Goal: Task Accomplishment & Management: Use online tool/utility

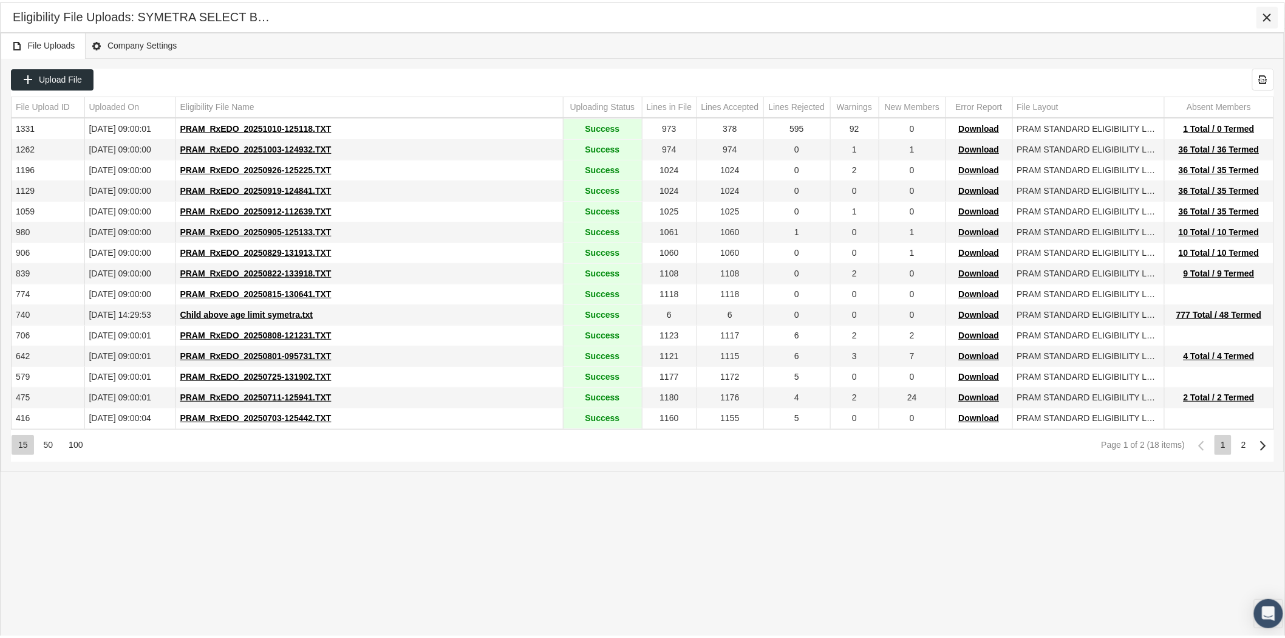
click at [1262, 11] on icon "Close" at bounding box center [1267, 15] width 11 height 11
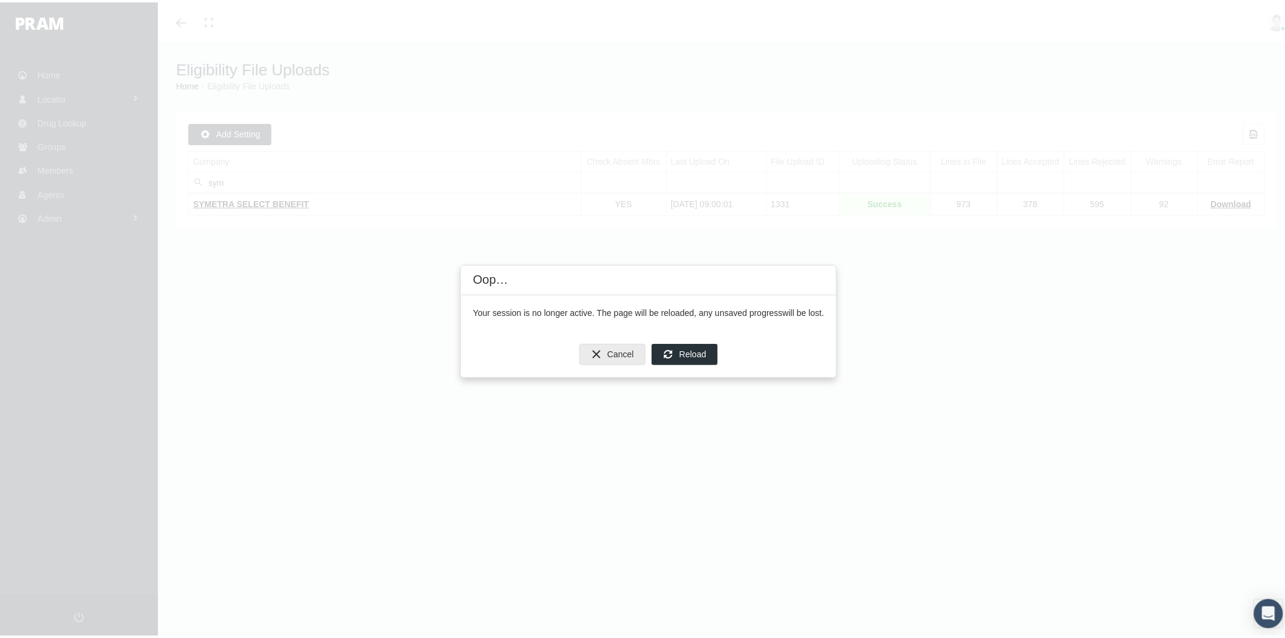
click at [686, 353] on span "Reload" at bounding box center [693, 352] width 27 height 10
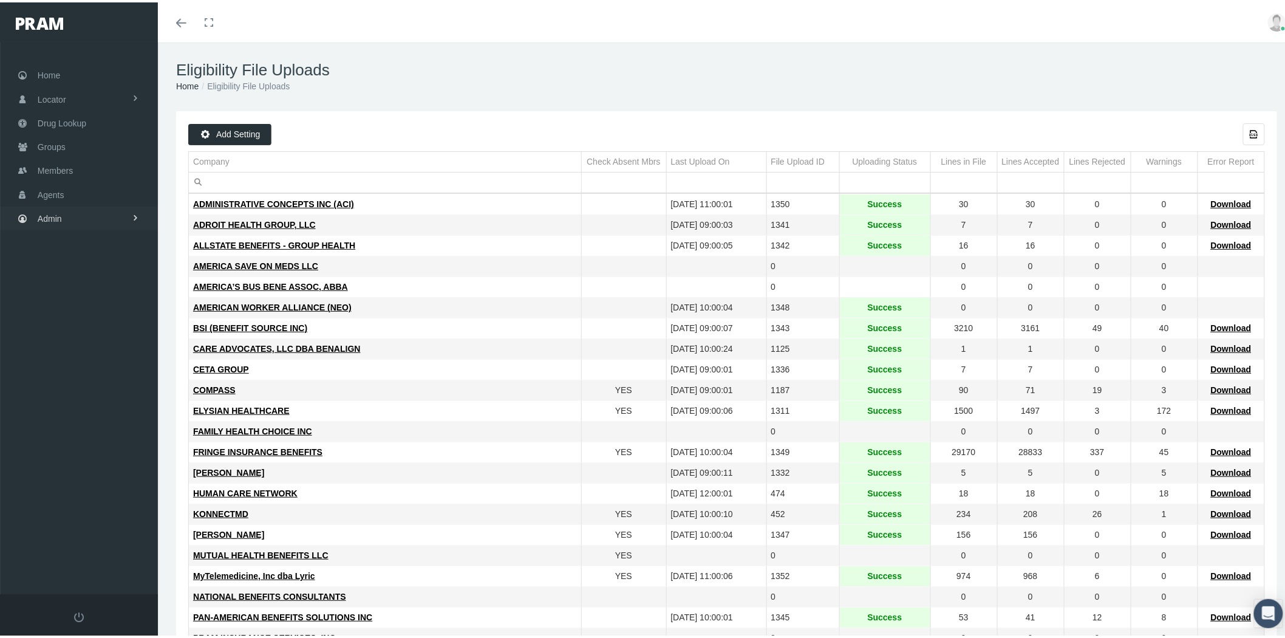
click at [103, 214] on link "Admin" at bounding box center [79, 216] width 158 height 24
click at [107, 390] on span "Company Plans" at bounding box center [80, 399] width 60 height 21
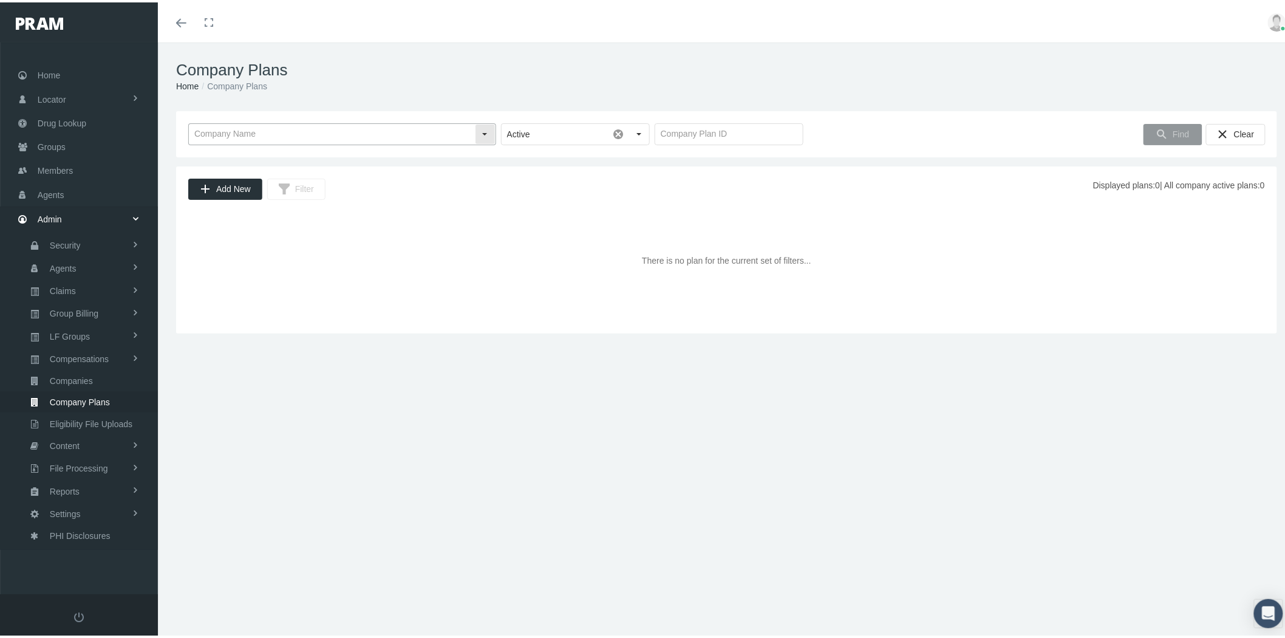
click at [374, 135] on input "text" at bounding box center [332, 131] width 286 height 21
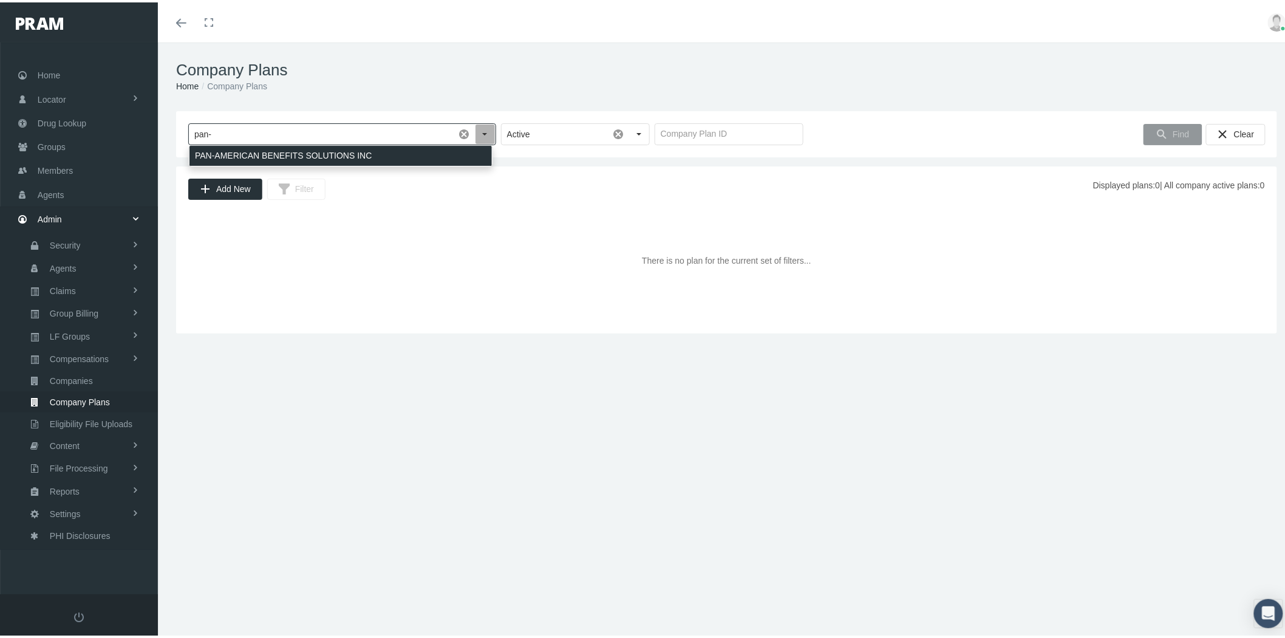
click at [377, 157] on div "PAN-AMERICAN BENEFITS SOLUTIONS INC" at bounding box center [341, 153] width 303 height 20
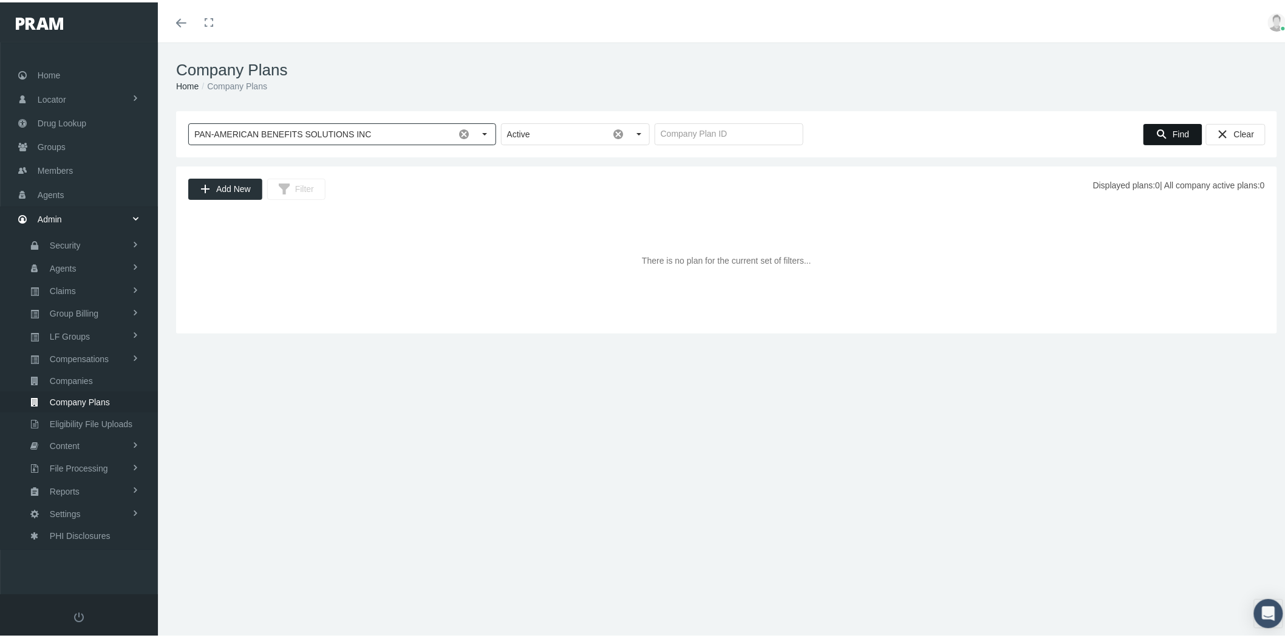
type input "PAN-AMERICAN BENEFITS SOLUTIONS INC"
click at [1173, 132] on span "Find" at bounding box center [1181, 132] width 16 height 10
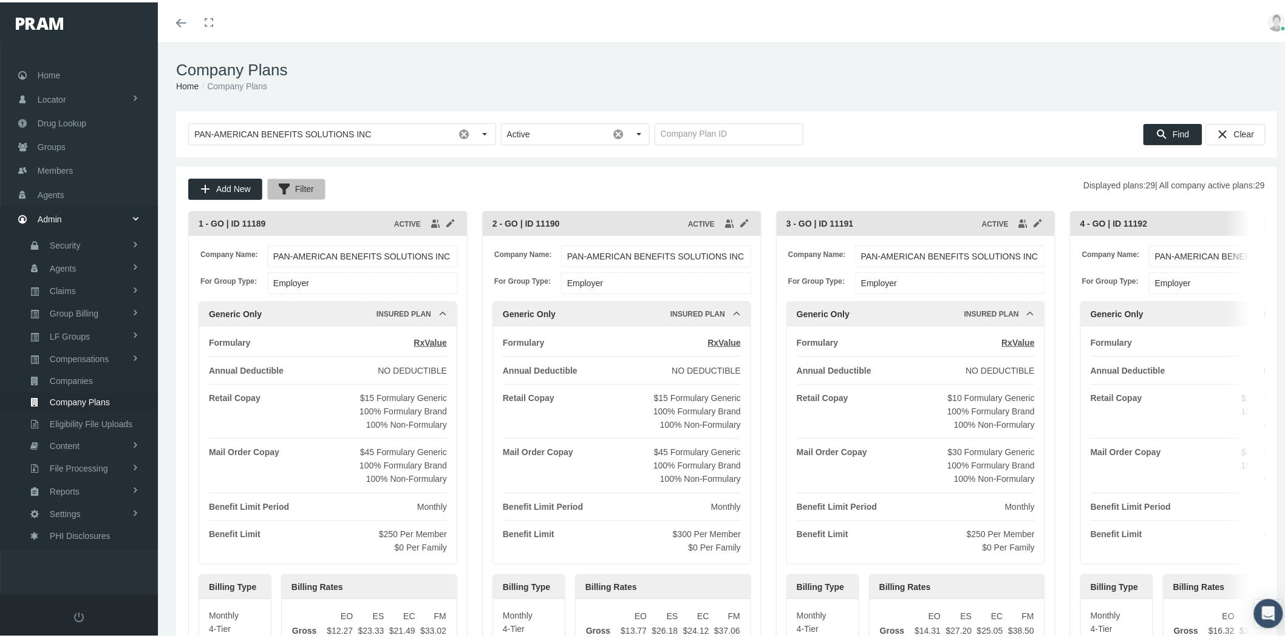
click at [308, 197] on div "Filter" at bounding box center [296, 187] width 57 height 20
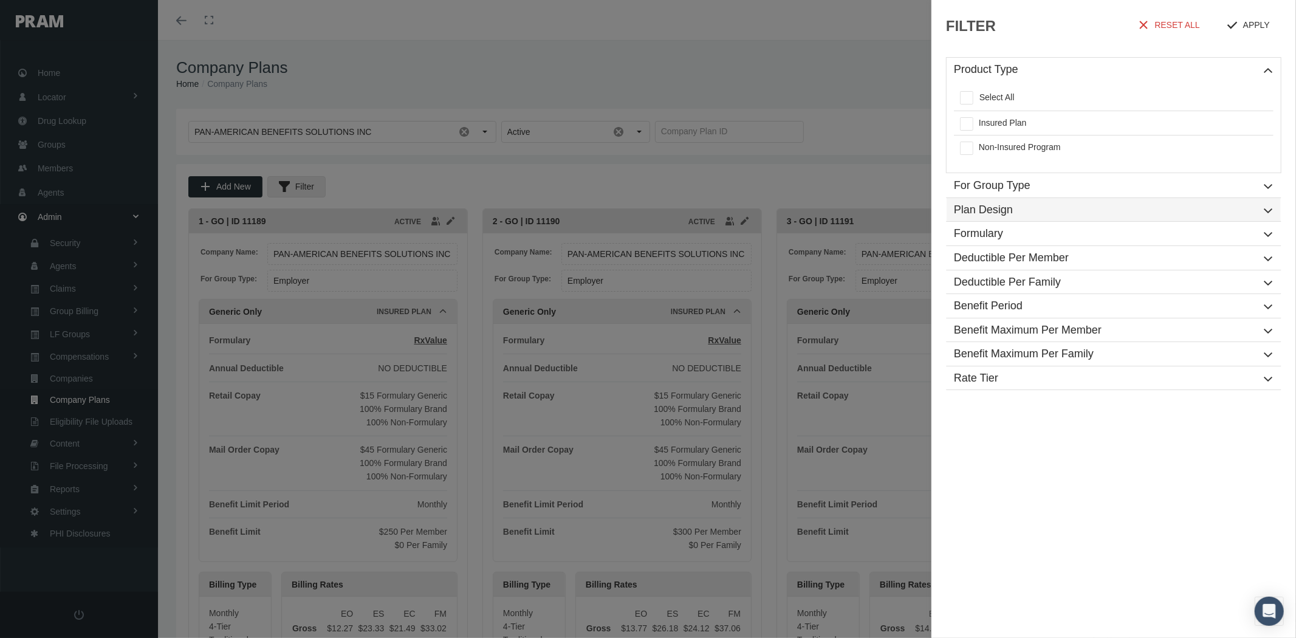
click at [1053, 202] on h1 "Plan Design" at bounding box center [1113, 210] width 334 height 24
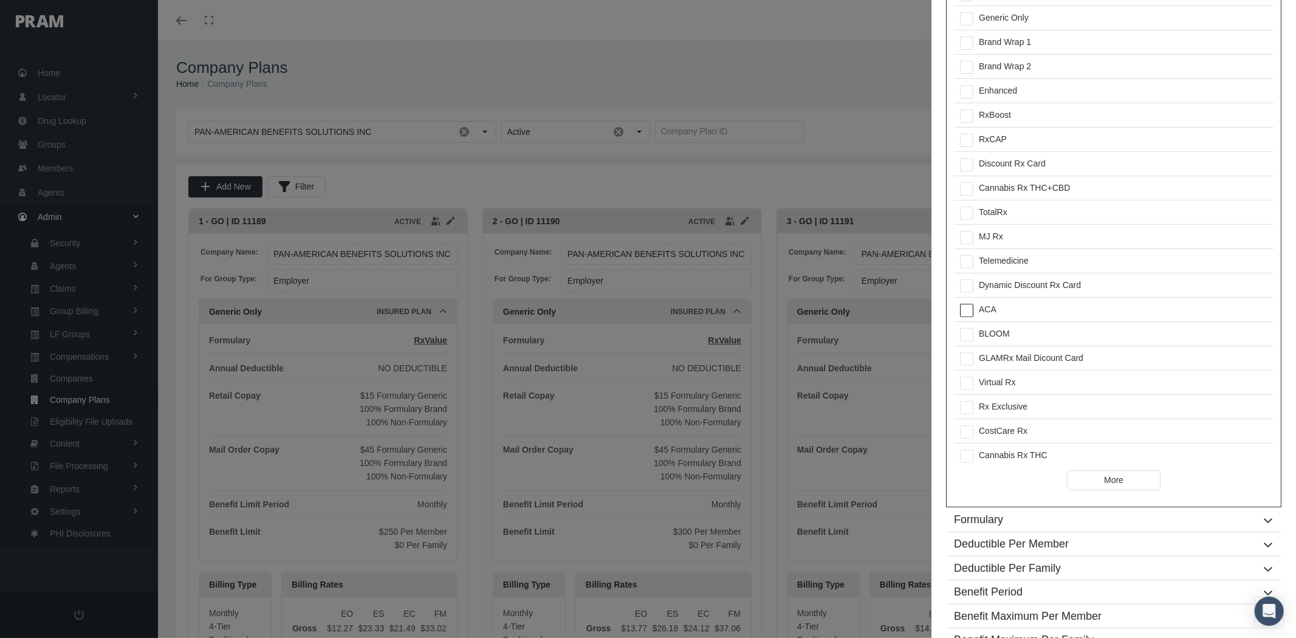
click at [968, 306] on span at bounding box center [966, 310] width 13 height 13
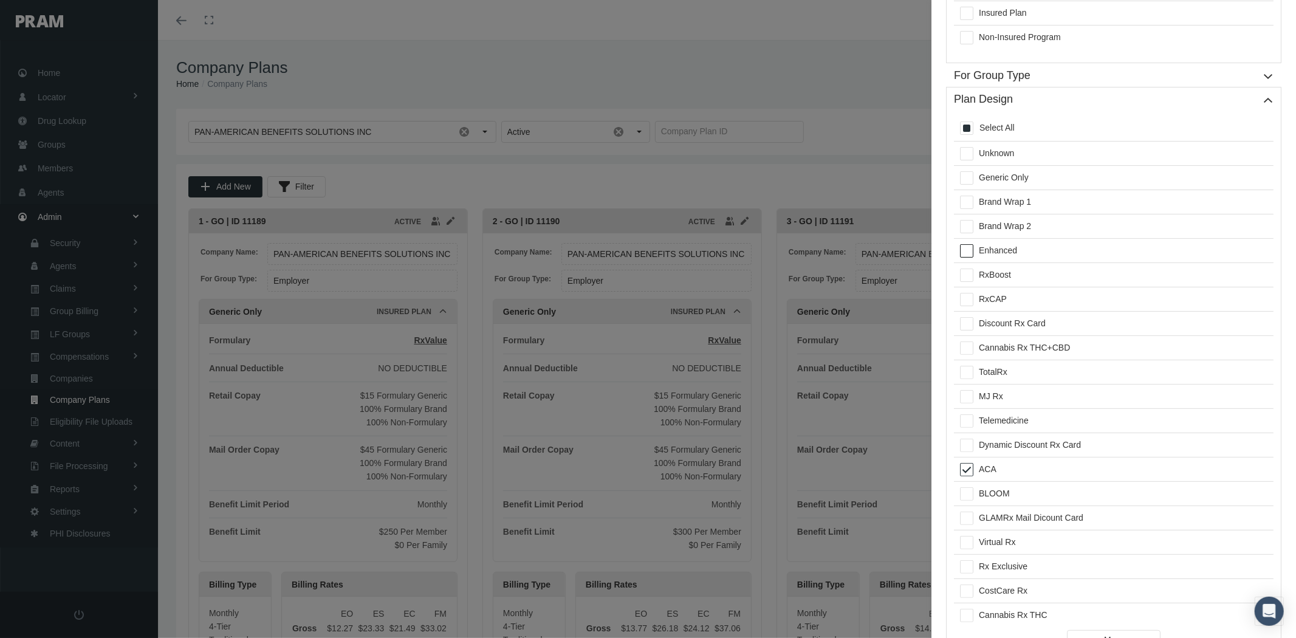
scroll to position [347, 0]
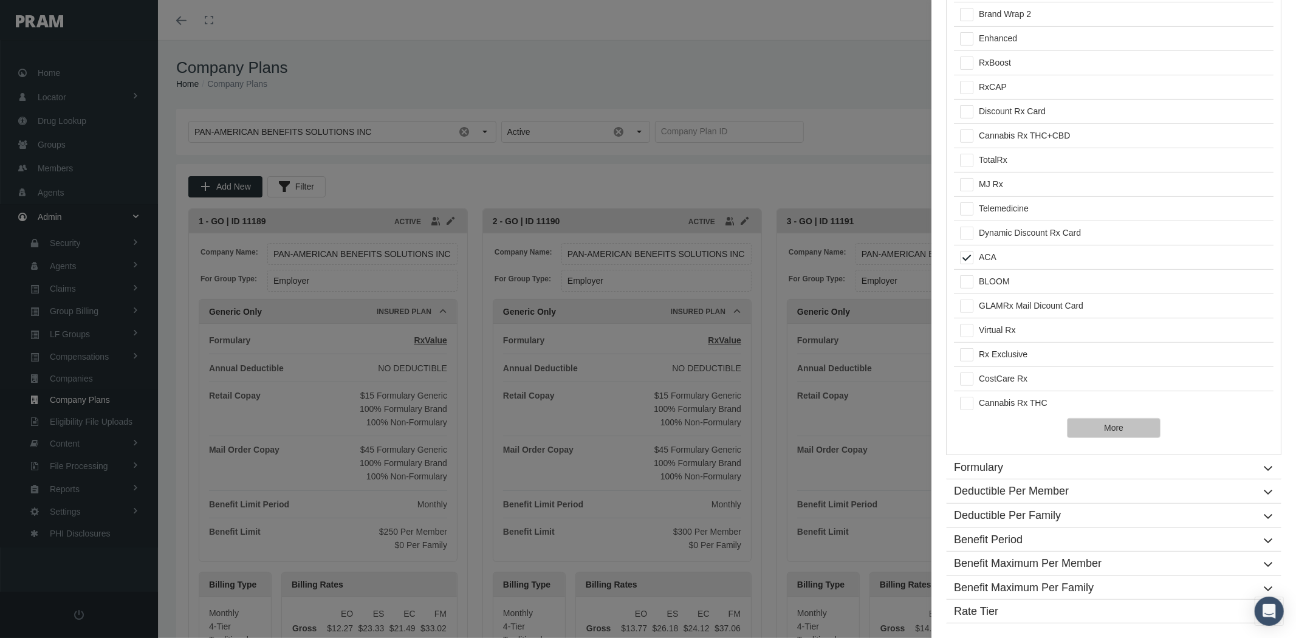
click at [1125, 427] on div "More" at bounding box center [1113, 428] width 41 height 19
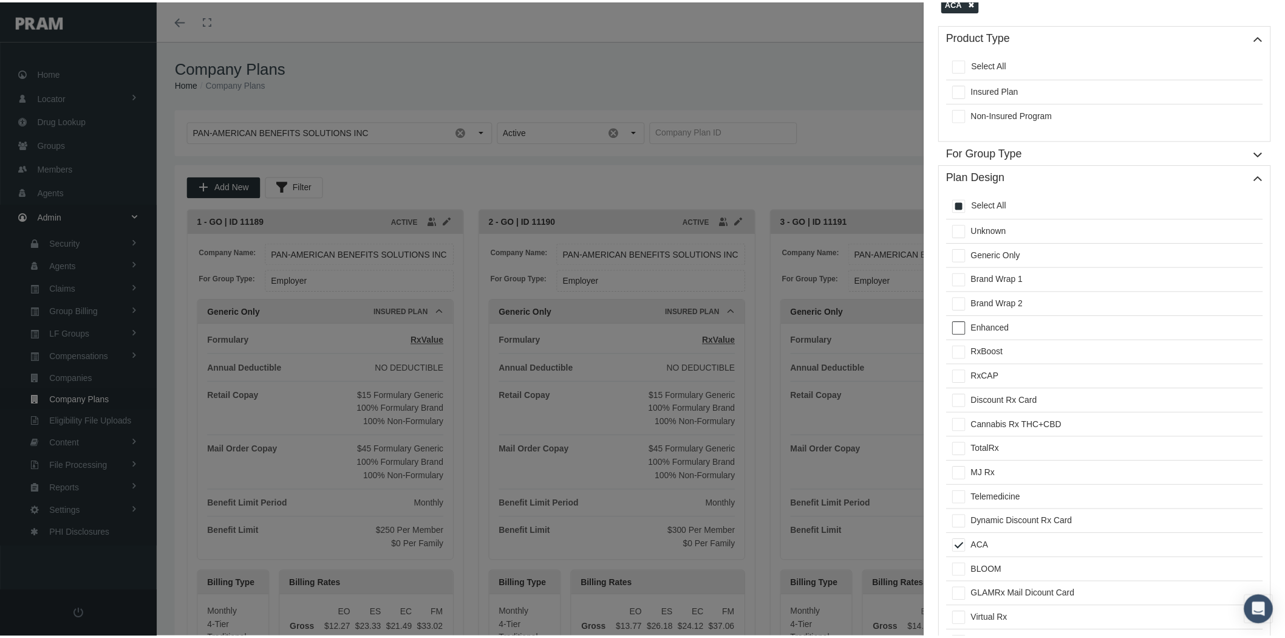
scroll to position [0, 0]
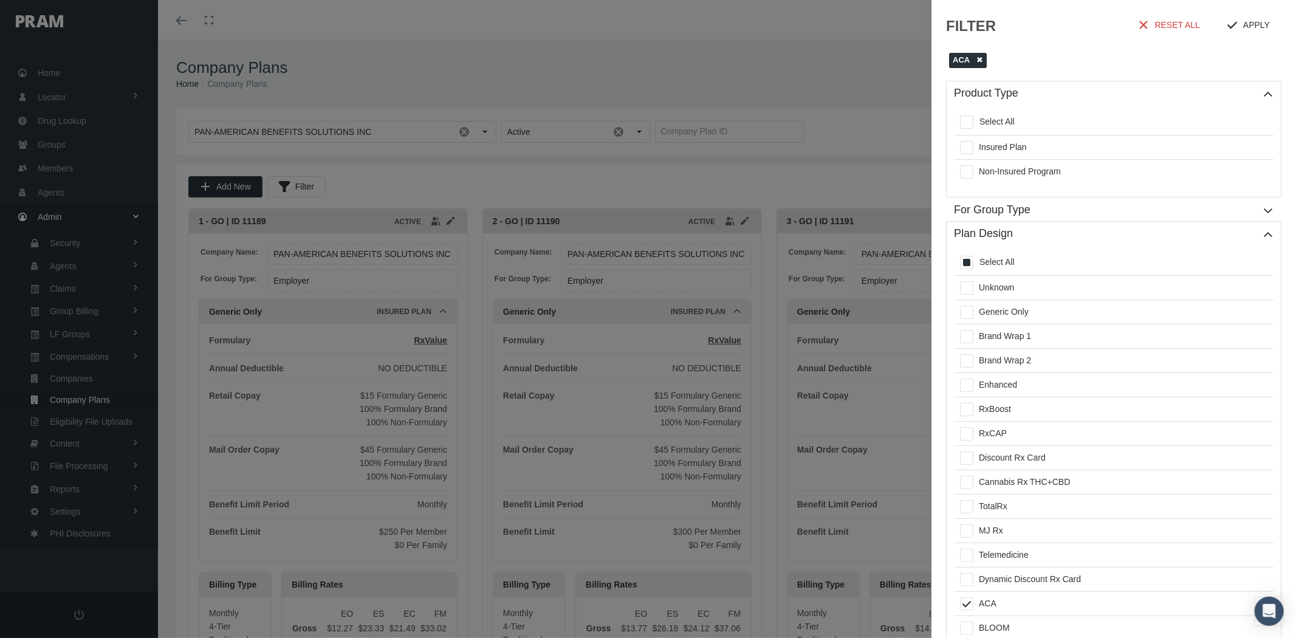
click at [1259, 234] on h1 "Plan Design" at bounding box center [1113, 234] width 334 height 24
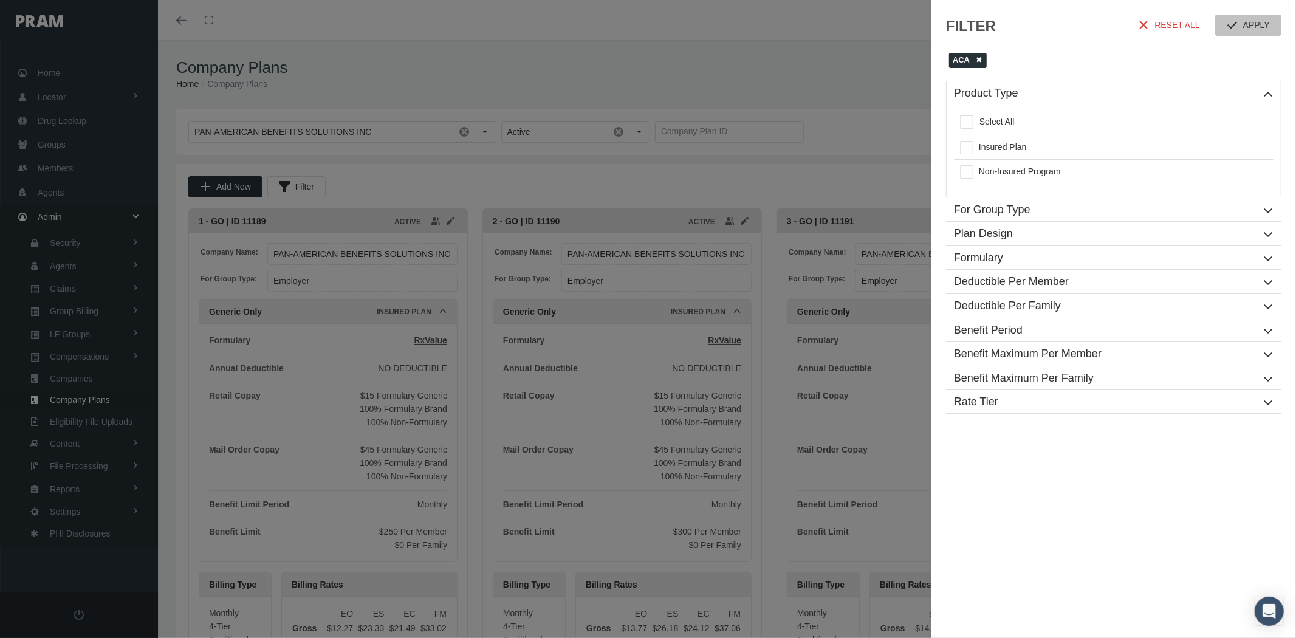
click at [1250, 26] on span "APPLY" at bounding box center [1256, 25] width 27 height 10
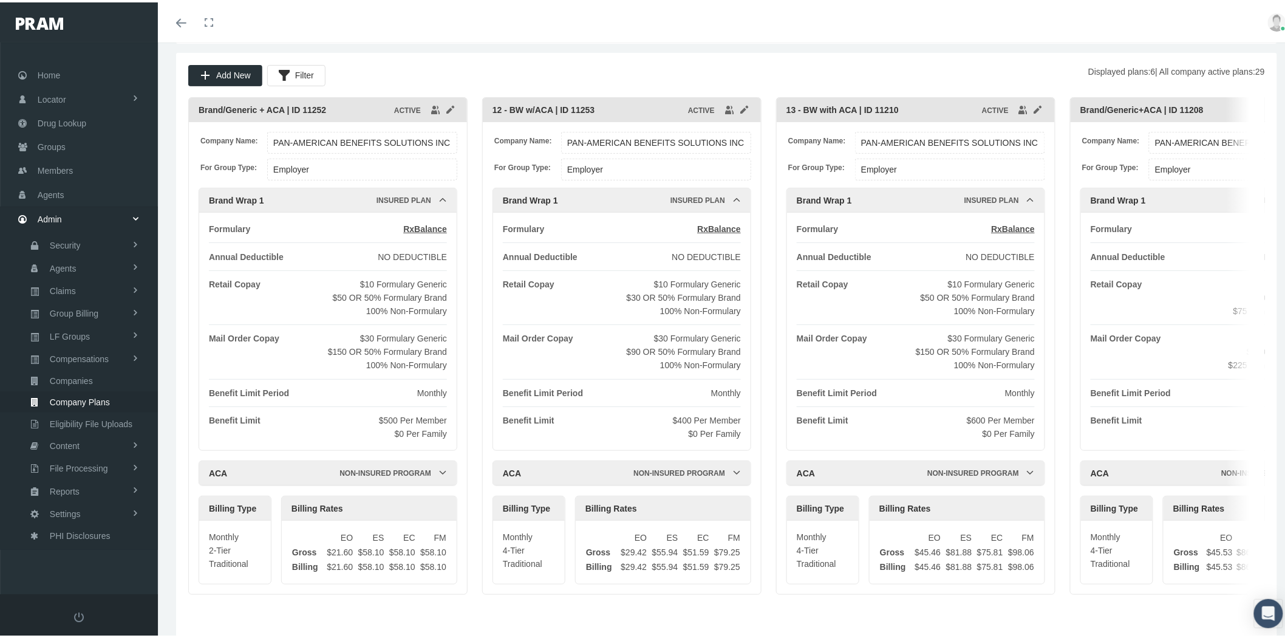
scroll to position [135, 0]
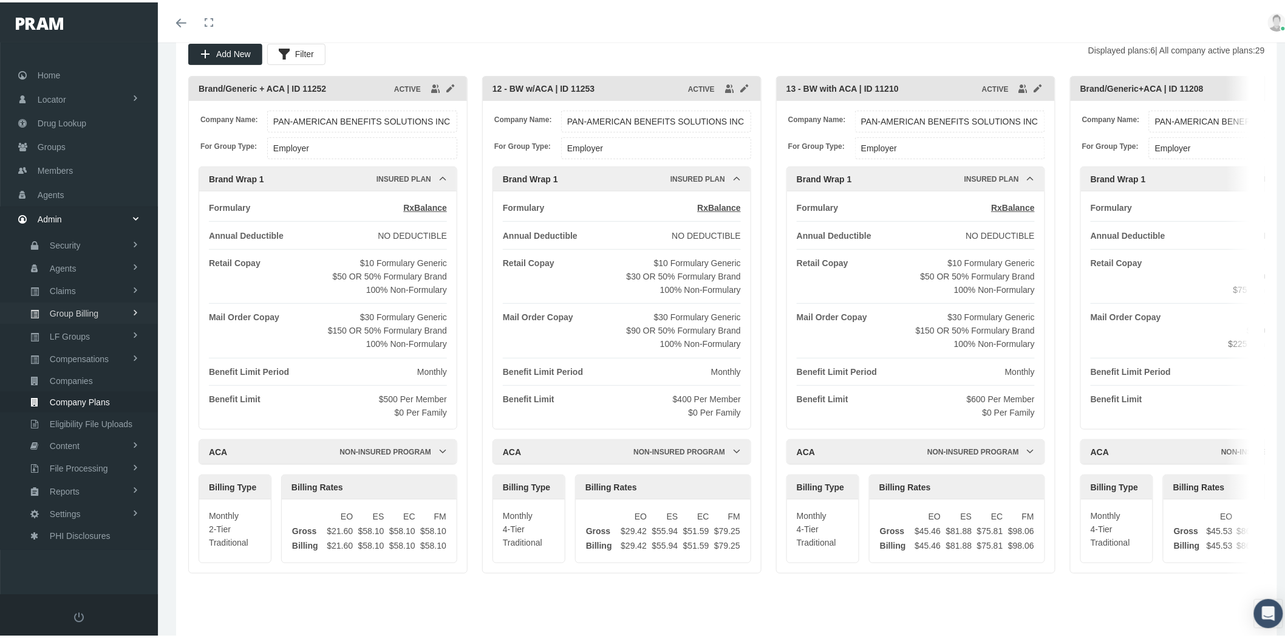
drag, startPoint x: 106, startPoint y: 306, endPoint x: 101, endPoint y: 313, distance: 8.8
click at [106, 306] on link "Group Billing" at bounding box center [79, 310] width 158 height 21
click at [89, 332] on span "Billing Activity By Group" at bounding box center [92, 336] width 90 height 21
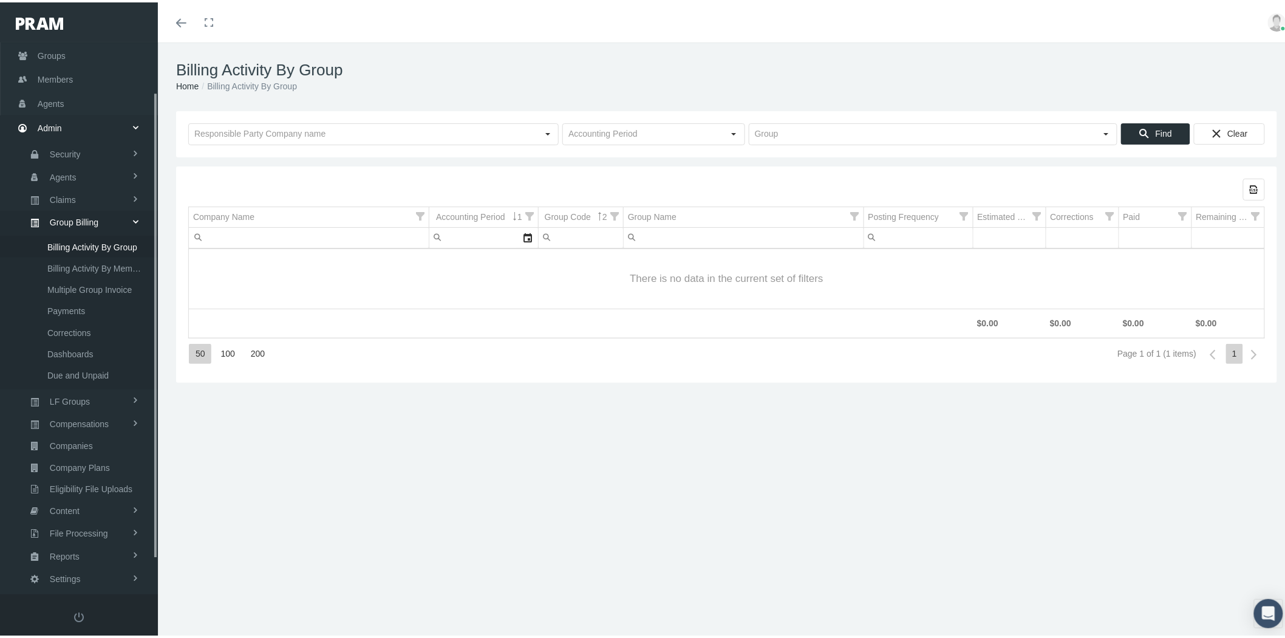
scroll to position [99, 0]
click at [268, 128] on input "text" at bounding box center [363, 131] width 349 height 21
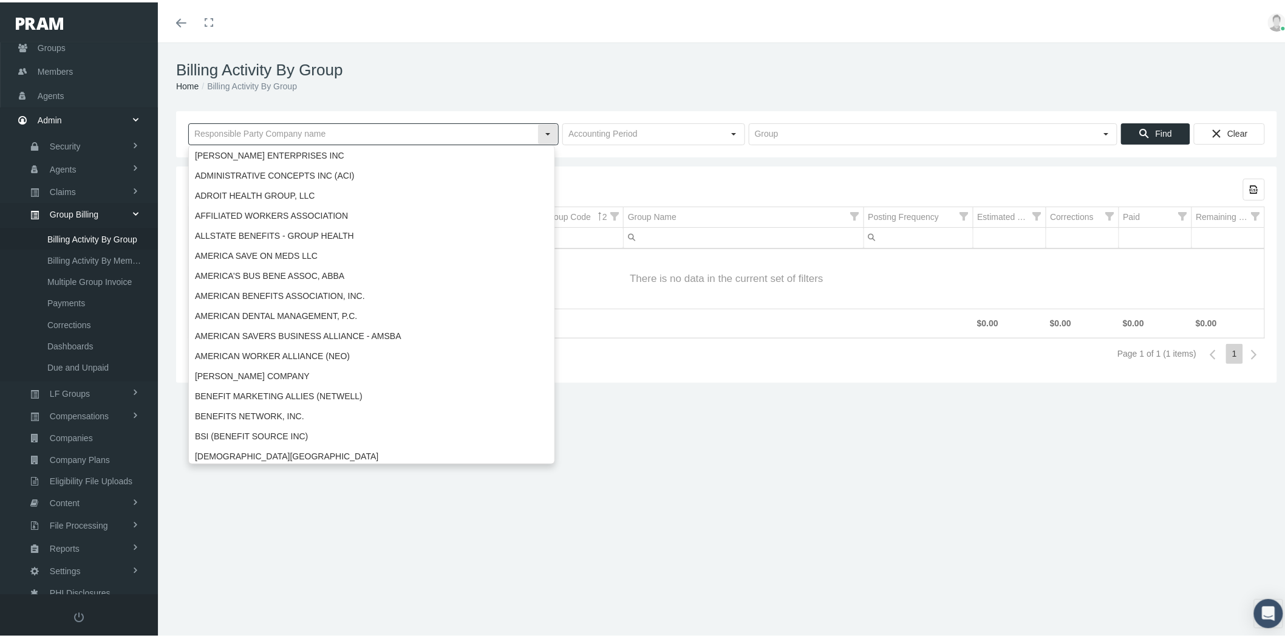
type input "y"
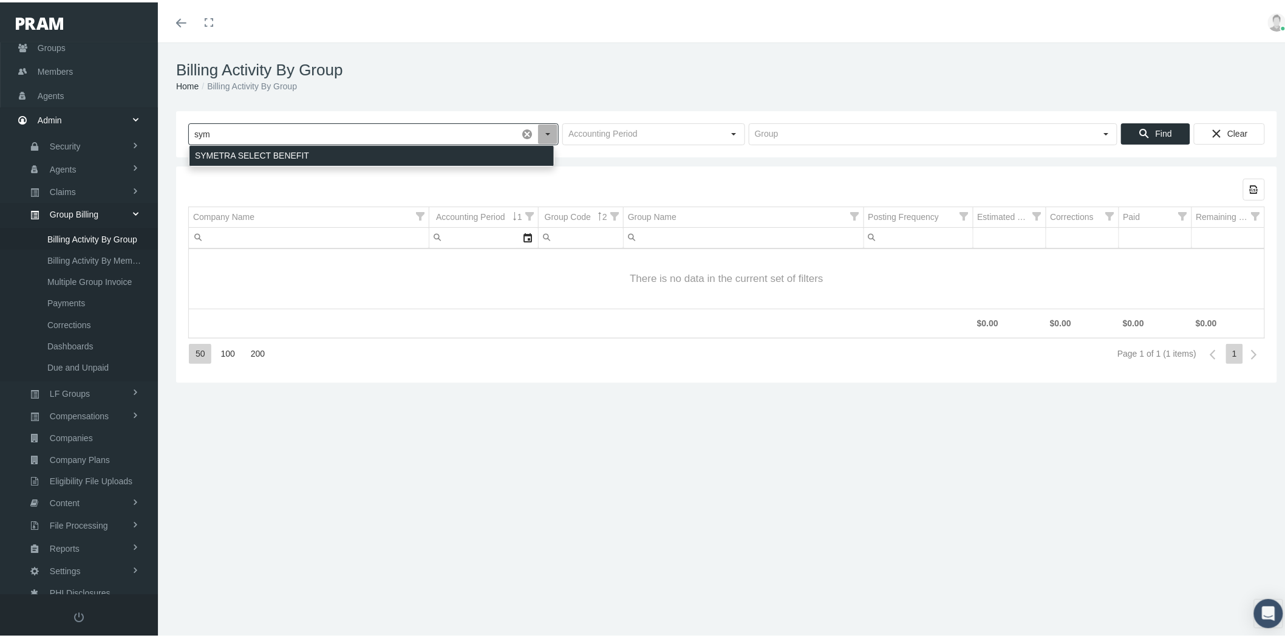
click at [289, 151] on div "SYMETRA SELECT BENEFIT" at bounding box center [372, 153] width 364 height 20
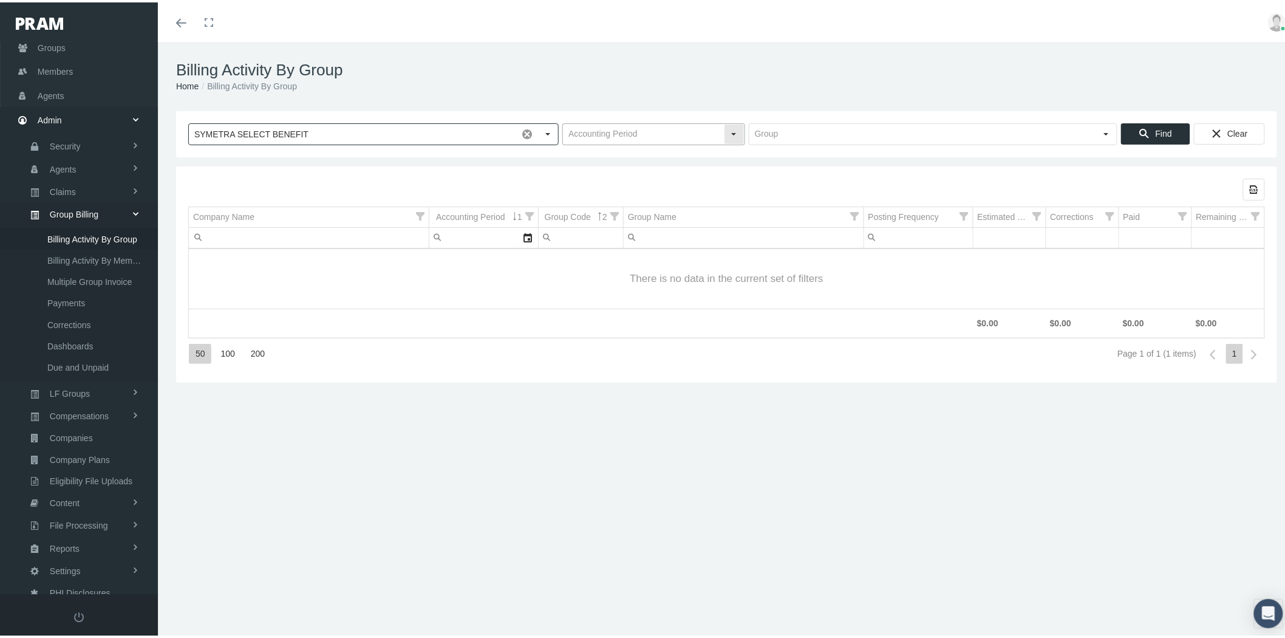
type input "SYMETRA SELECT BENEFIT"
click at [728, 132] on div "Select" at bounding box center [734, 131] width 19 height 19
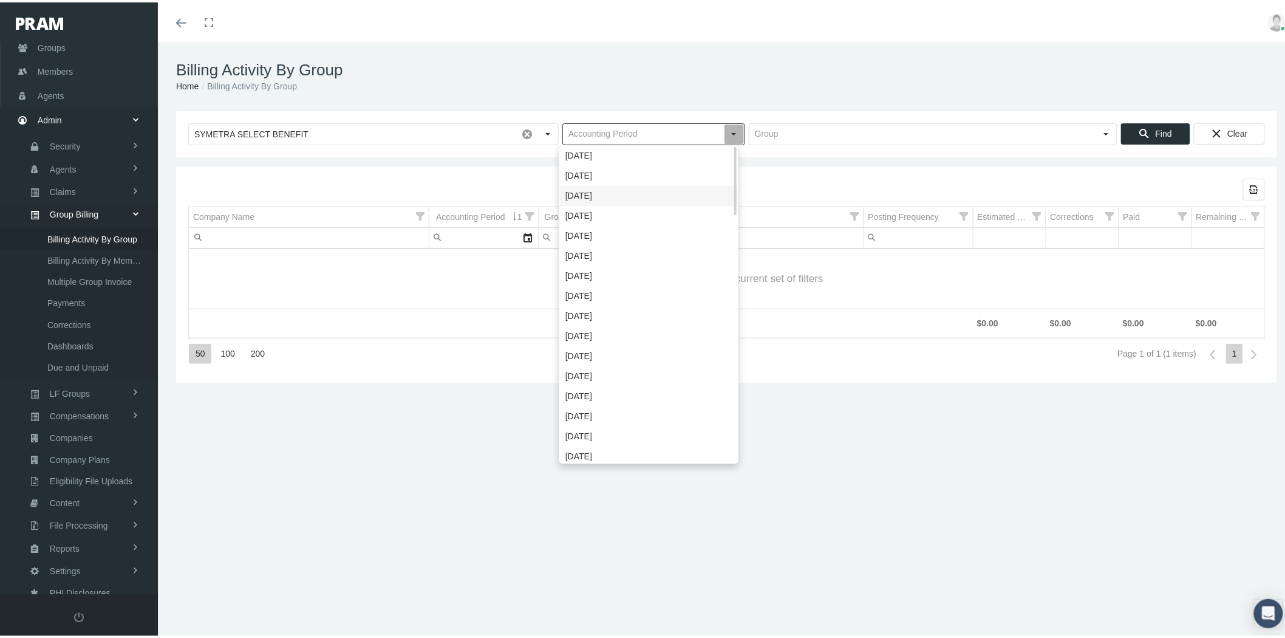
click at [673, 190] on div "September 2025" at bounding box center [649, 193] width 178 height 20
type input "September 2025"
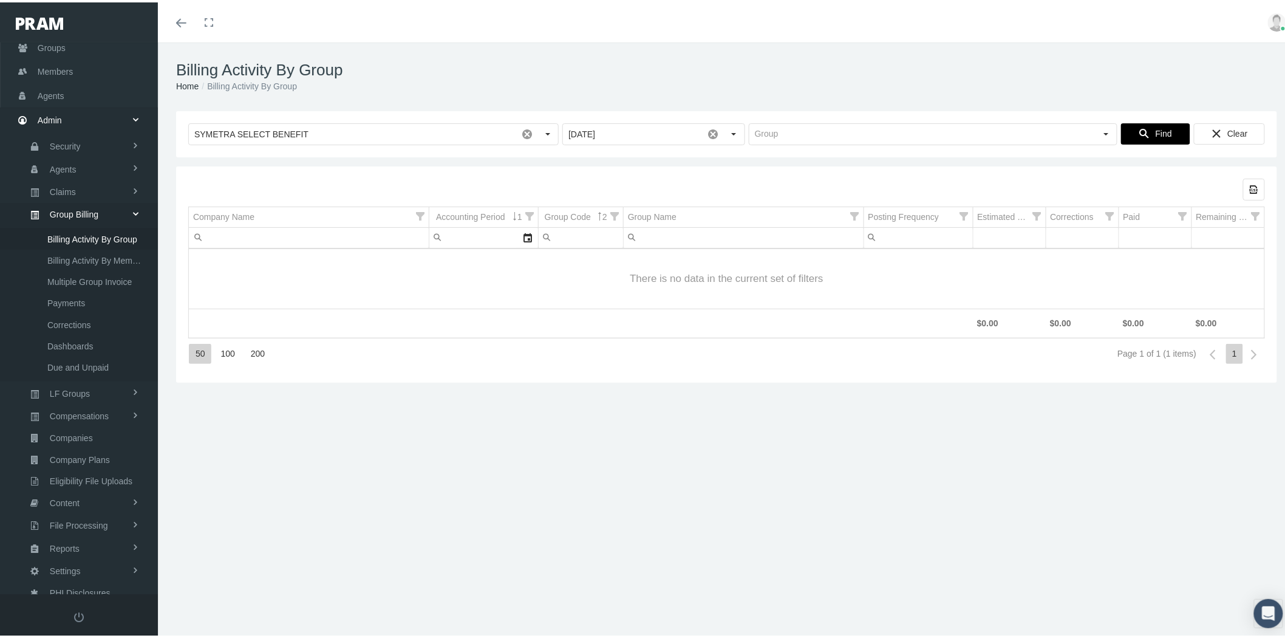
click at [1137, 125] on div "Find" at bounding box center [1156, 131] width 68 height 20
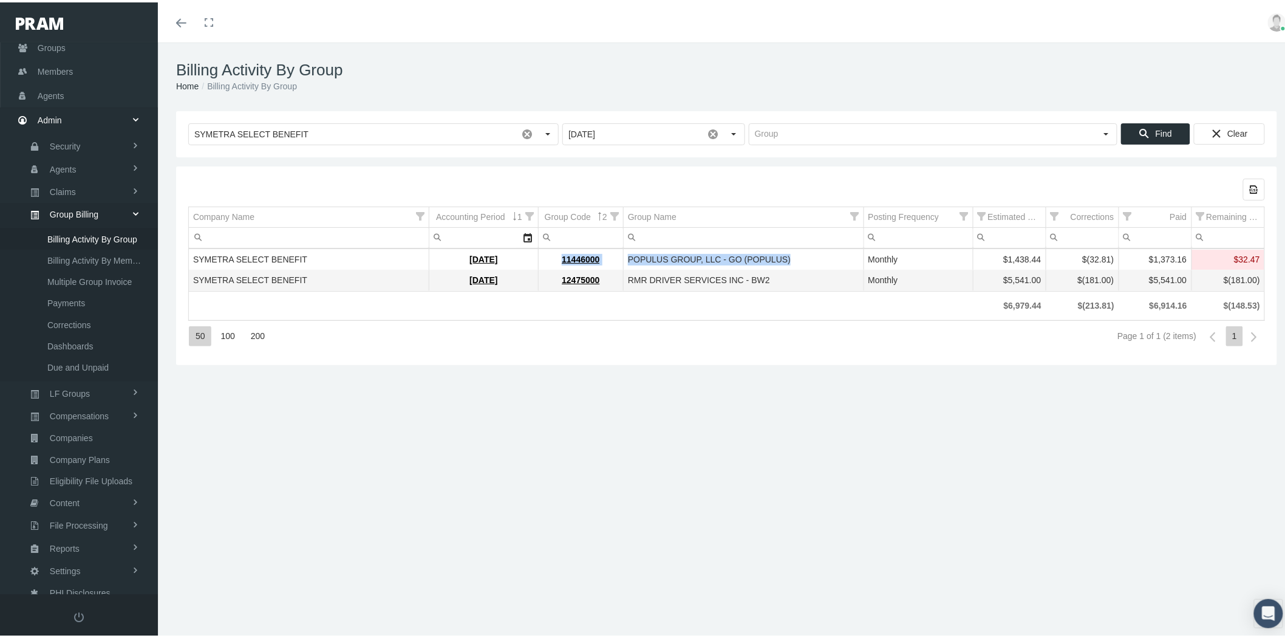
drag, startPoint x: 551, startPoint y: 254, endPoint x: 780, endPoint y: 263, distance: 229.2
click at [780, 263] on tr "SYMETRA SELECT BENEFIT September 2025 11446000 POPULUS GROUP, LLC - GO (POPULUS…" at bounding box center [727, 257] width 1076 height 21
copy tr "11446000 POPULUS GROUP, LLC - GO (POPULUS)"
drag, startPoint x: 551, startPoint y: 277, endPoint x: 762, endPoint y: 273, distance: 211.4
click at [762, 273] on tr "SYMETRA SELECT BENEFIT September 2025 12475000 RMR DRIVER SERVICES INC - BW2 Mo…" at bounding box center [727, 278] width 1076 height 21
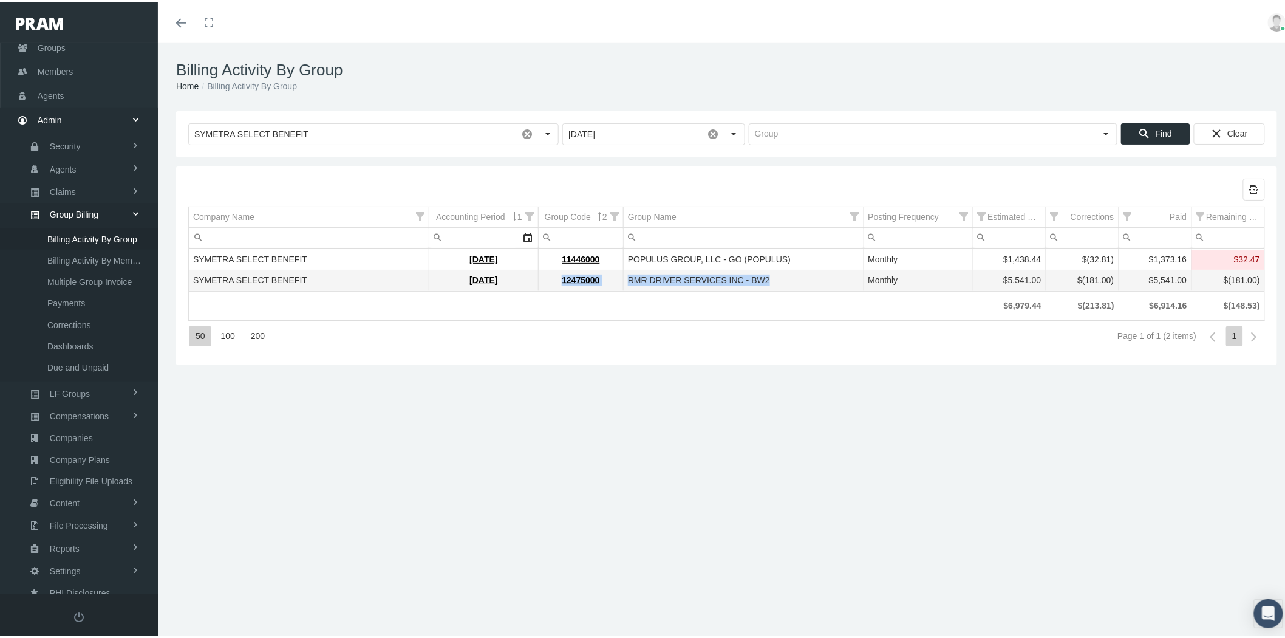
copy tr "12475000 RMR DRIVER SERVICES INC - BW2"
click at [112, 558] on link "Settings" at bounding box center [79, 568] width 158 height 21
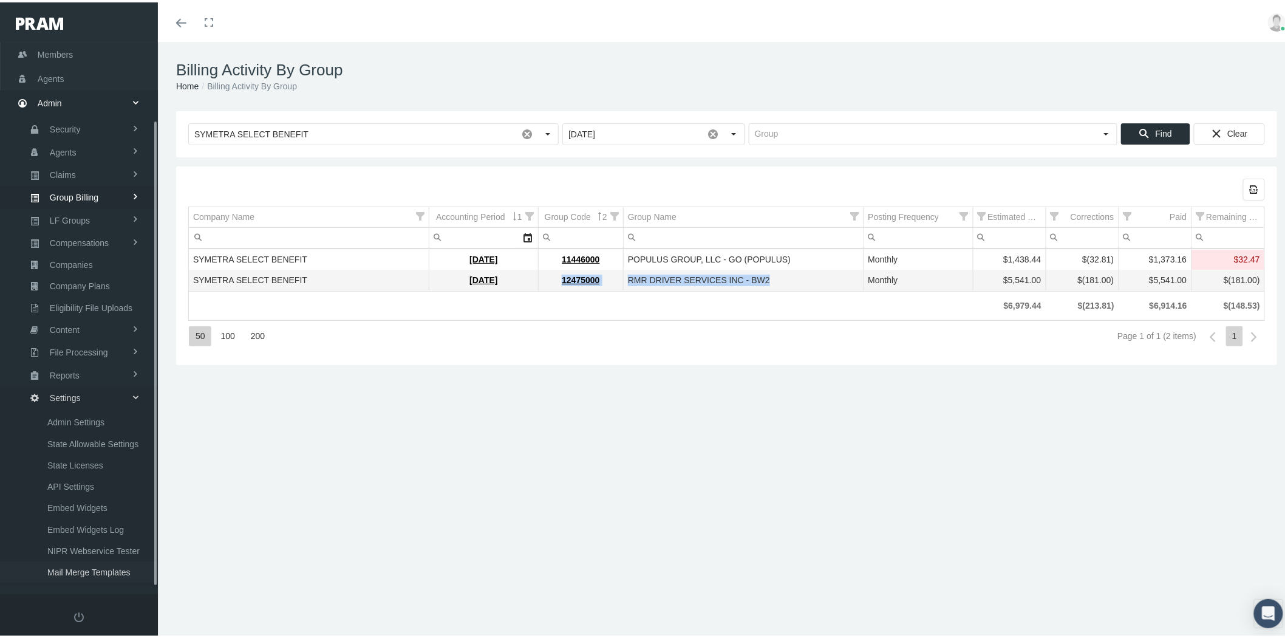
scroll to position [120, 0]
click at [98, 556] on span "Mail Merge Templates" at bounding box center [88, 566] width 83 height 21
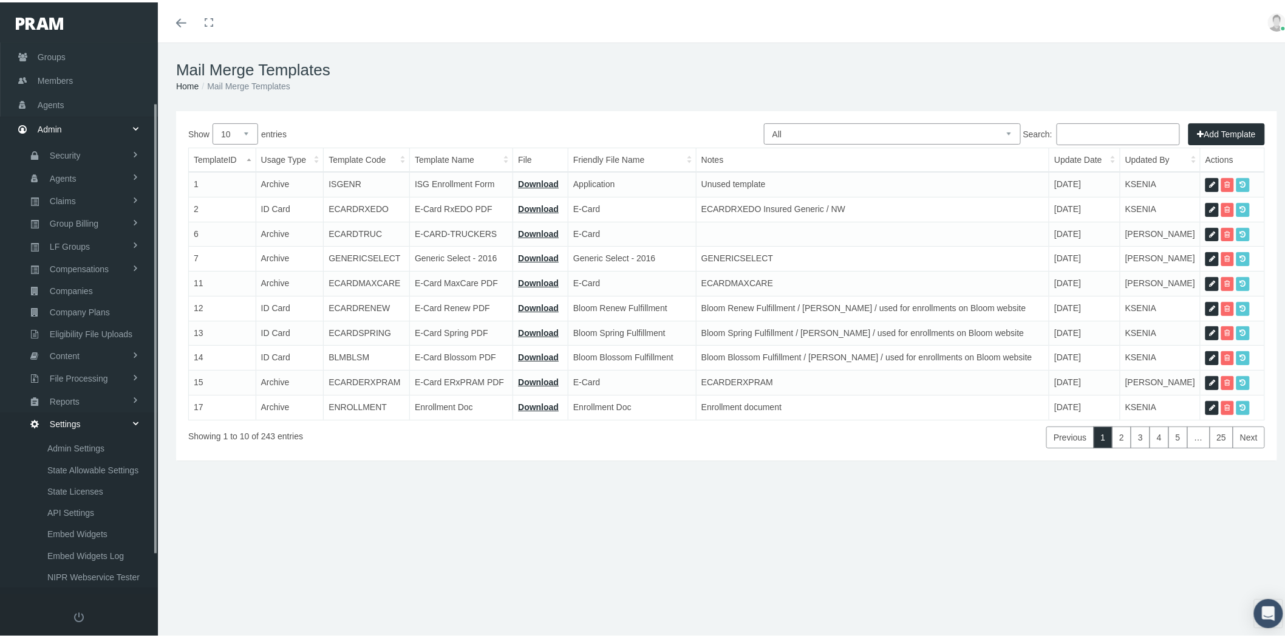
scroll to position [120, 0]
click at [793, 124] on select "All Members Agents Onboarding Prospects Group Policy Related Remittances Formul…" at bounding box center [892, 131] width 257 height 21
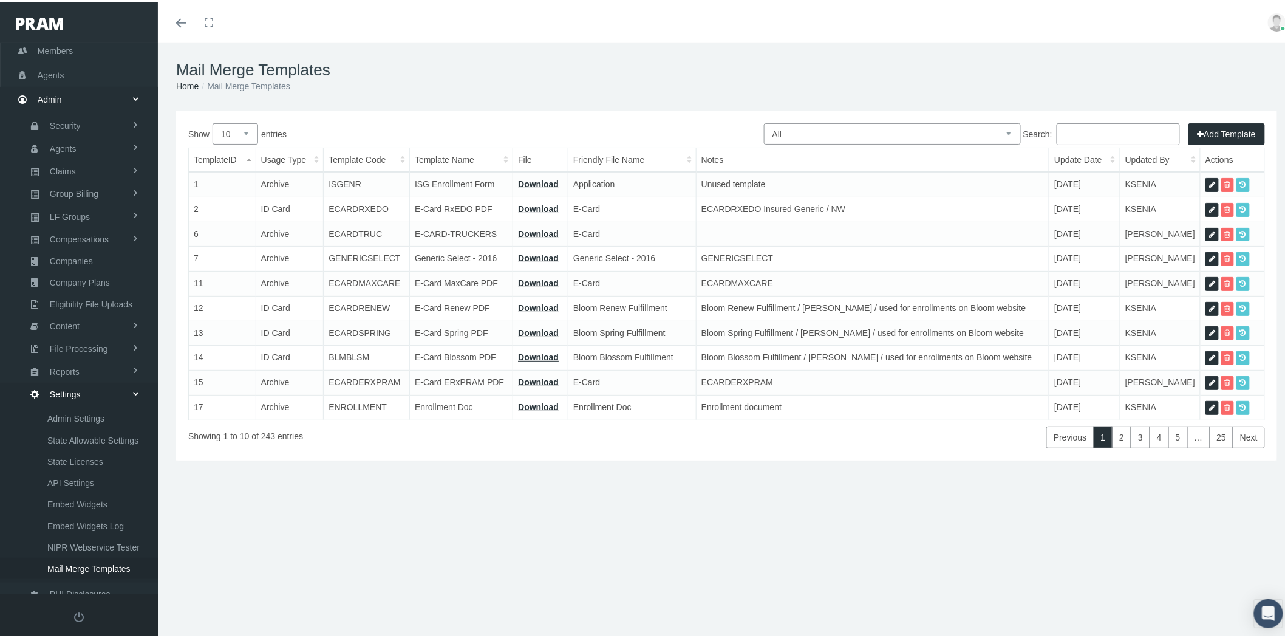
select select "6"
click at [764, 121] on select "All Members Agents Onboarding Prospects Group Policy Related Remittances Formul…" at bounding box center [892, 131] width 257 height 21
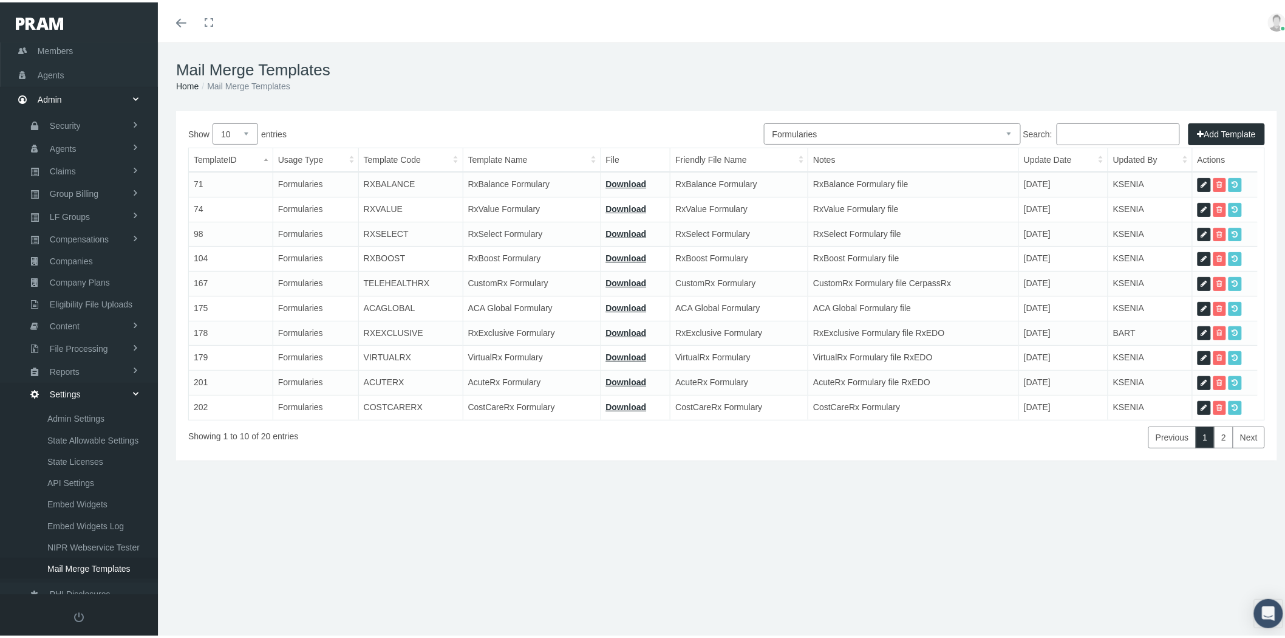
click at [1077, 135] on input "Search:" at bounding box center [1118, 132] width 123 height 22
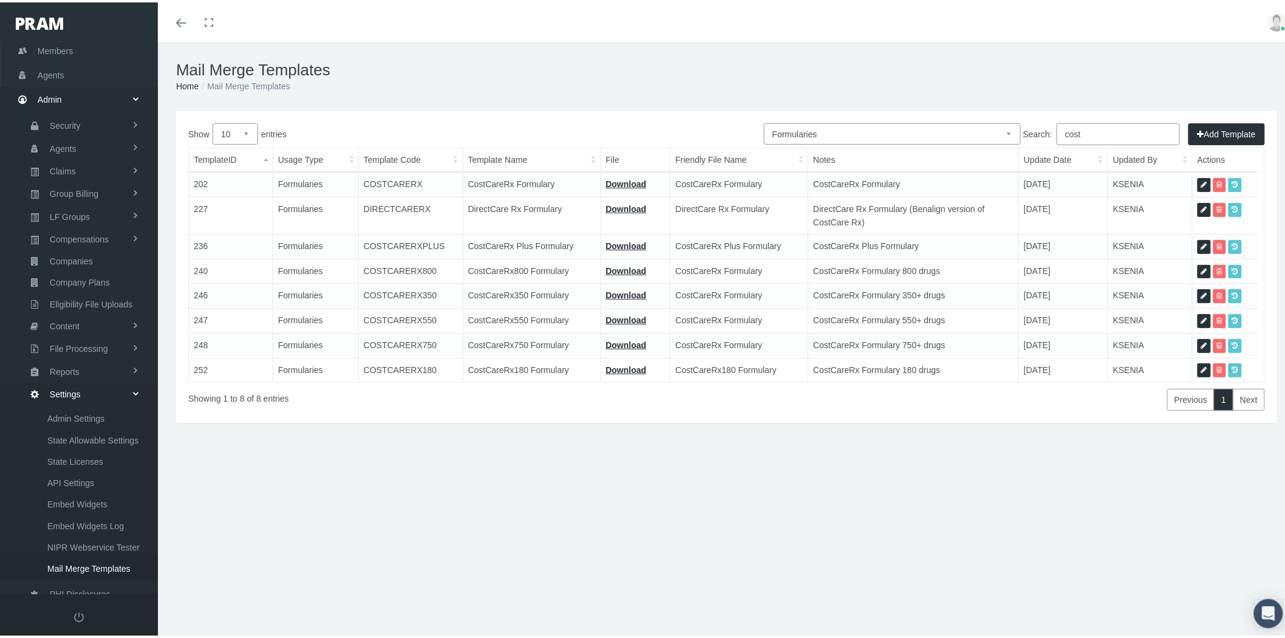
type input "cost"
click at [634, 181] on link "Download" at bounding box center [626, 182] width 41 height 10
